Goal: Navigation & Orientation: Find specific page/section

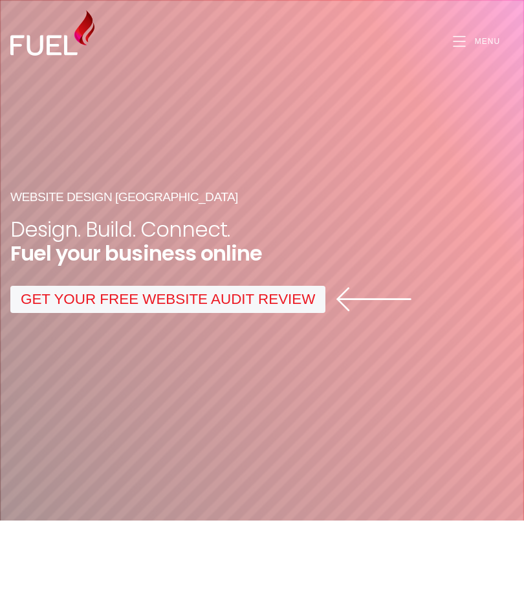
click at [270, 313] on link "GET YOUR FREE WEBSITE AUDIT REVIEW" at bounding box center [167, 299] width 315 height 27
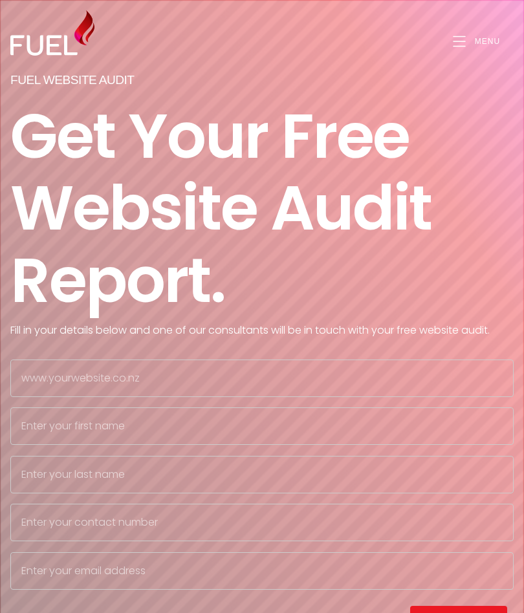
click at [455, 41] on icon "Open Mobile Menu" at bounding box center [460, 41] width 12 height 0
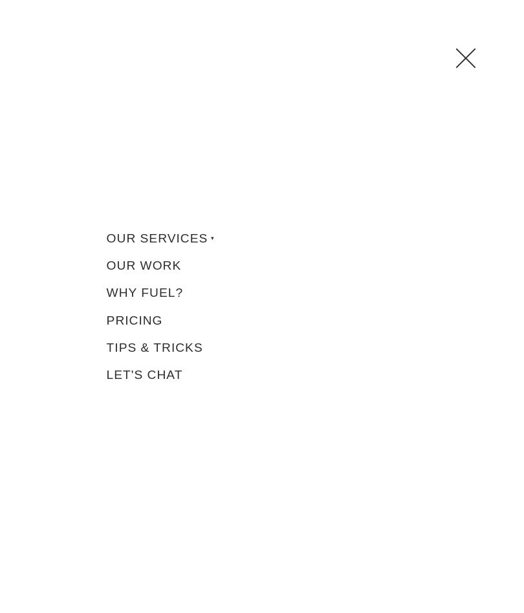
click at [187, 246] on link "Our Services" at bounding box center [261, 237] width 323 height 27
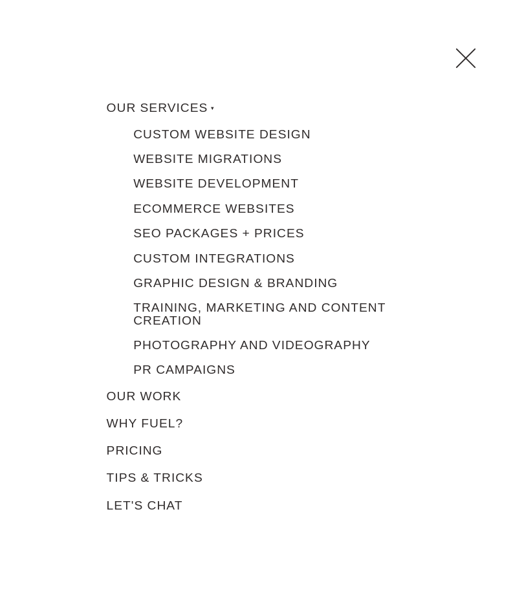
click at [146, 125] on link "Custom Website Design" at bounding box center [272, 134] width 303 height 25
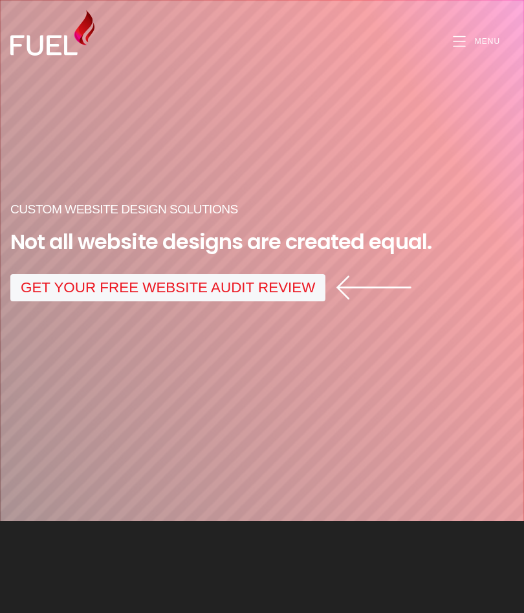
click at [485, 29] on link "Menu" at bounding box center [474, 41] width 100 height 25
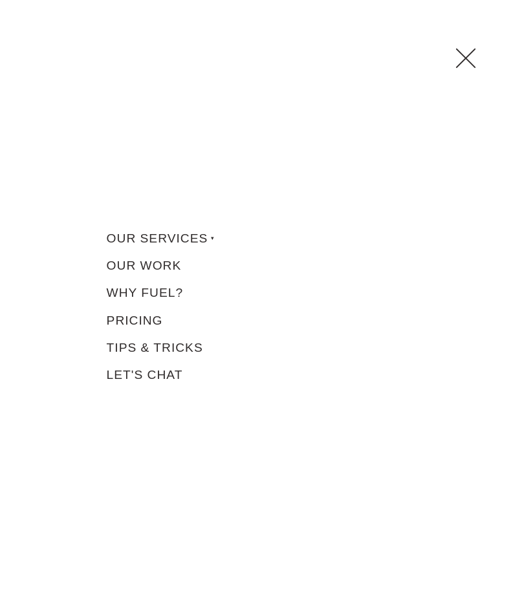
click at [198, 245] on link "Our Services" at bounding box center [261, 237] width 323 height 27
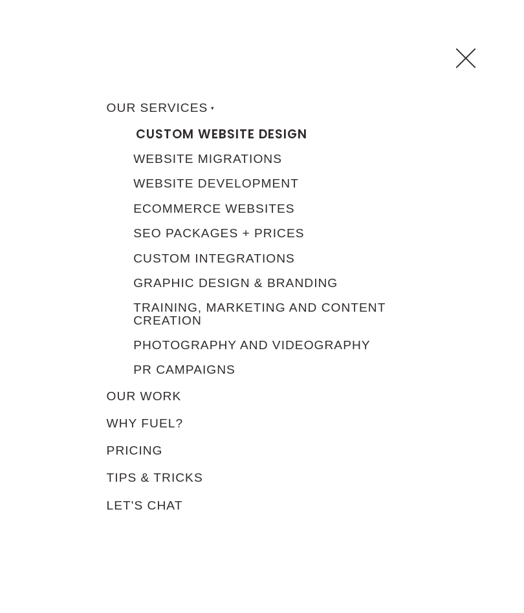
click at [253, 182] on link "Website Development" at bounding box center [272, 183] width 303 height 25
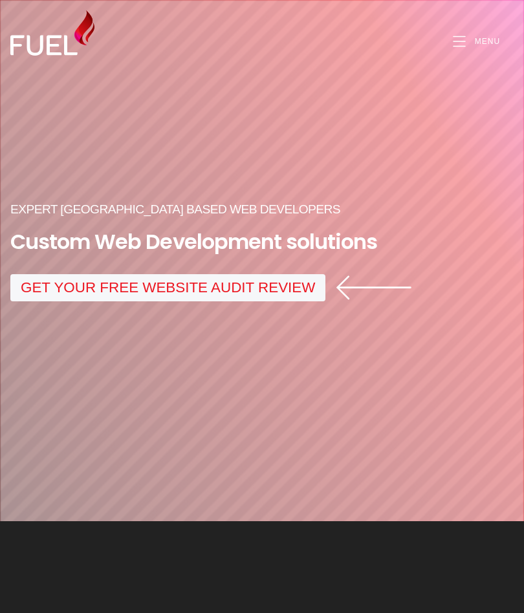
click at [384, 342] on div "Expert [GEOGRAPHIC_DATA] based Web developers Custom Web Development solutions …" at bounding box center [262, 251] width 524 height 204
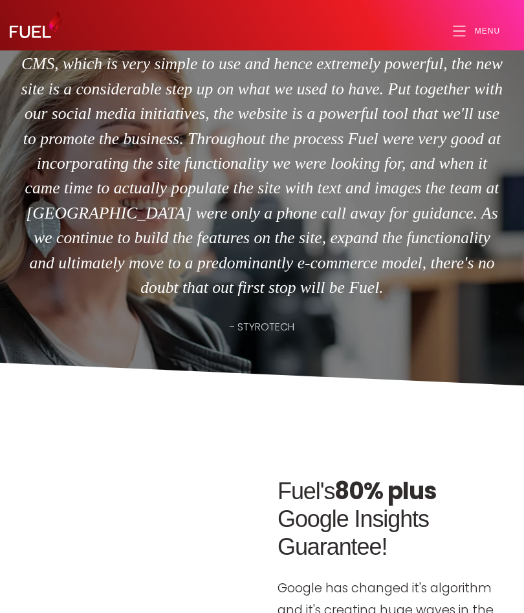
scroll to position [4722, 0]
